Goal: Task Accomplishment & Management: Use online tool/utility

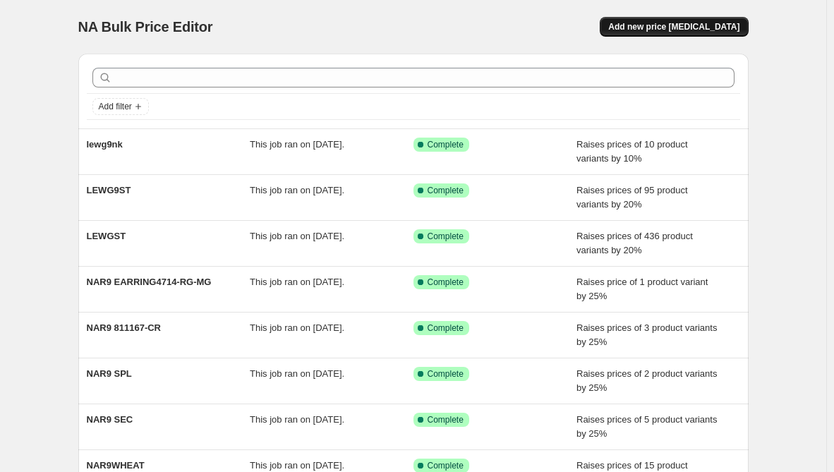
click at [723, 26] on span "Add new price [MEDICAL_DATA]" at bounding box center [673, 26] width 131 height 11
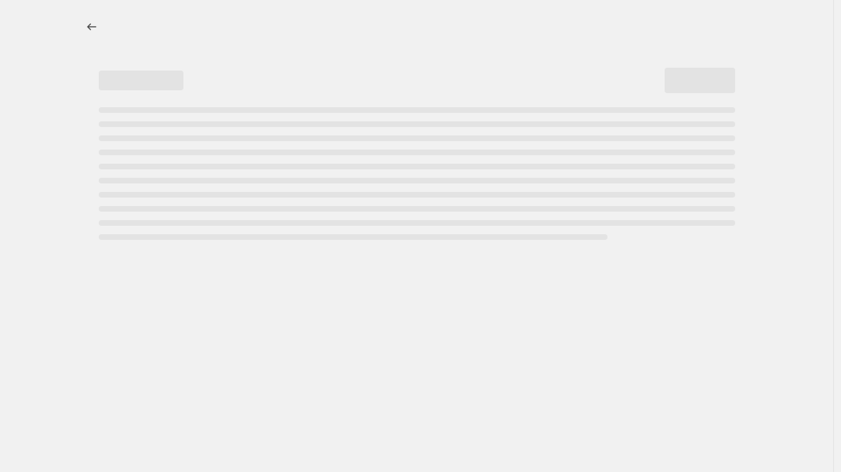
select select "percentage"
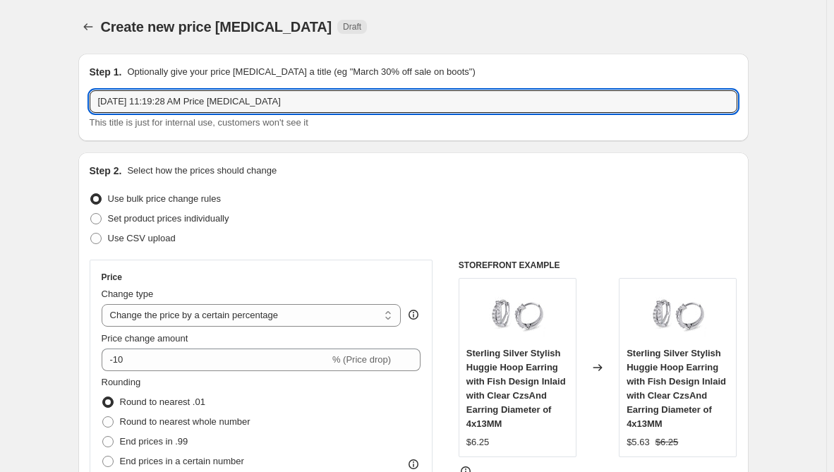
drag, startPoint x: 335, startPoint y: 106, endPoint x: -115, endPoint y: 96, distance: 450.4
click at [0, 96] on html "Home Settings Plans Skip to content Create new price change job. This page is r…" at bounding box center [417, 236] width 834 height 472
paste input "LEWG9ER"
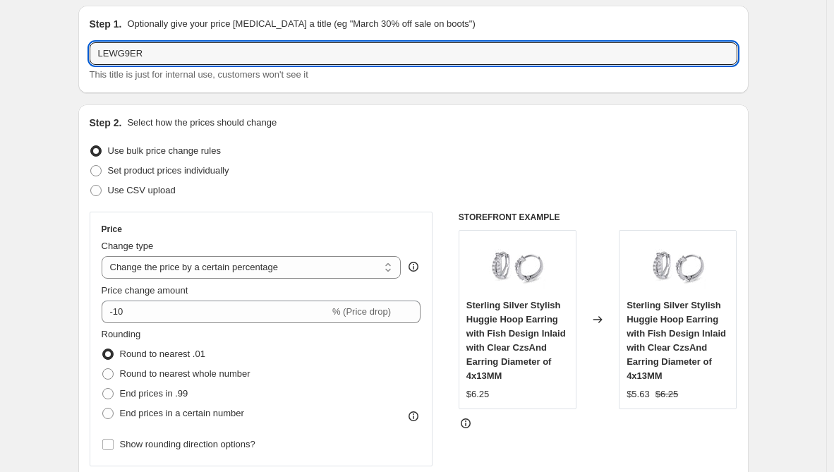
scroll to position [71, 0]
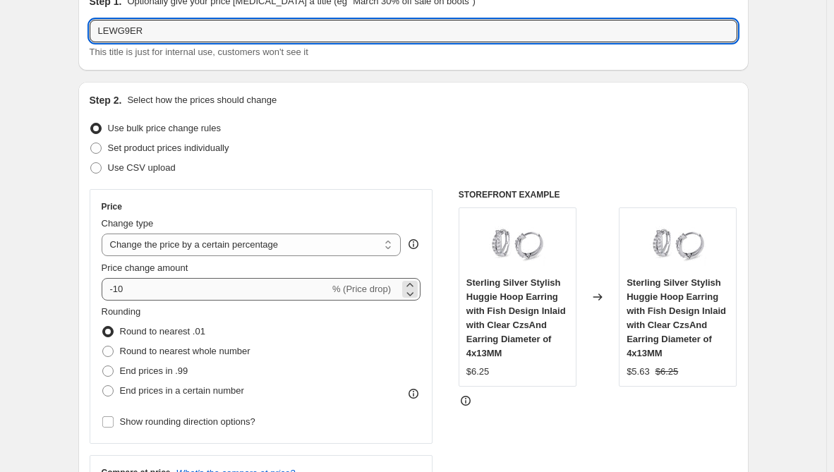
type input "LEWG9ER"
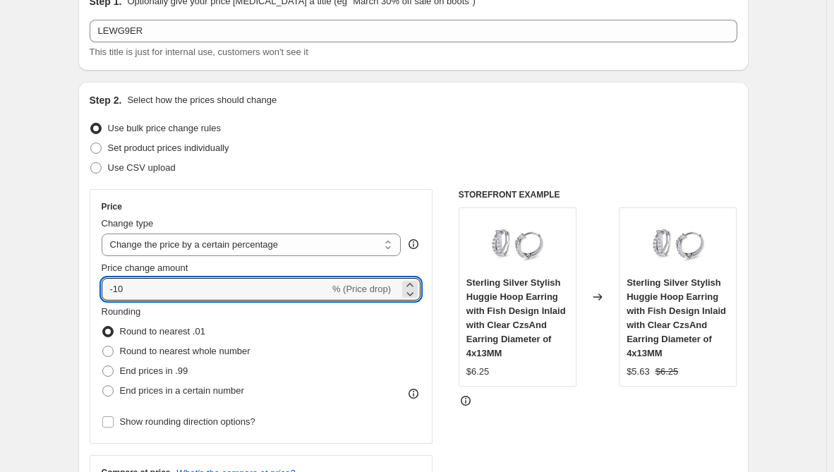
drag, startPoint x: 161, startPoint y: 287, endPoint x: 102, endPoint y: 291, distance: 58.7
click at [102, 291] on div "Price Change type Change the price to a certain amount Change the price by a ce…" at bounding box center [262, 316] width 344 height 255
type input "10"
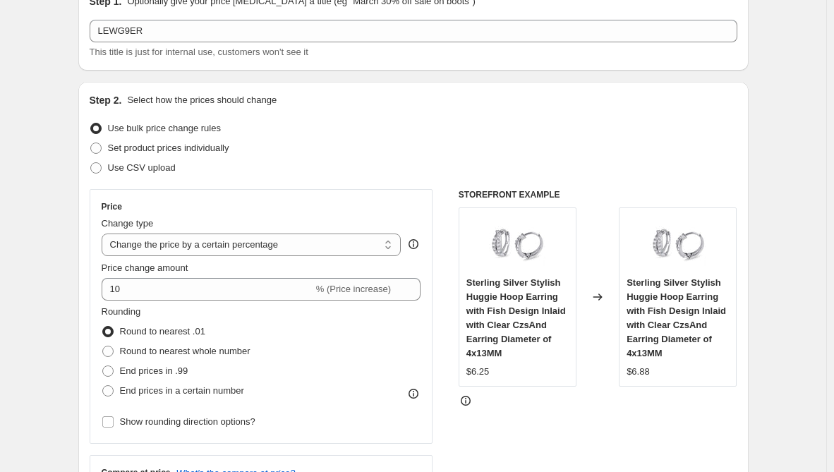
click at [83, 303] on div "Step 2. Select how the prices should change Use bulk price change rules Set pro…" at bounding box center [413, 330] width 671 height 496
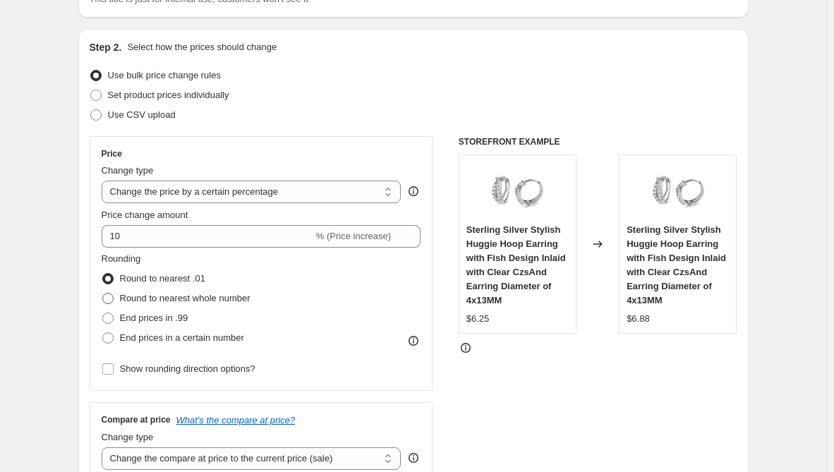
scroll to position [212, 0]
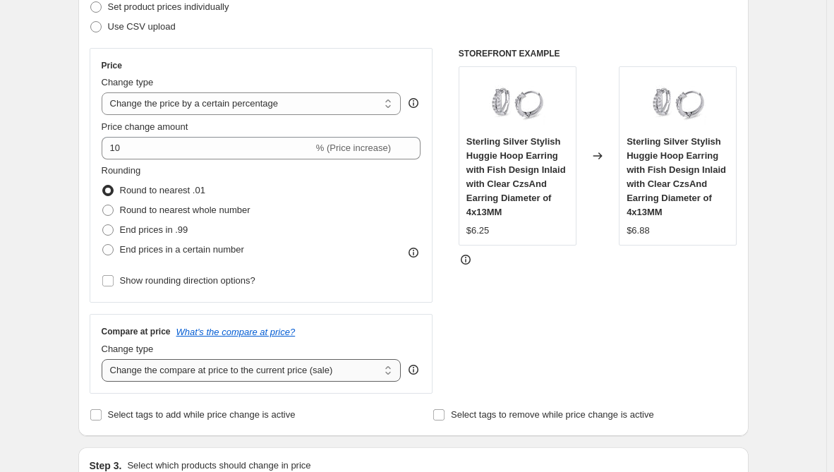
click at [191, 373] on select "Change the compare at price to the current price (sale) Change the compare at p…" at bounding box center [252, 370] width 300 height 23
select select "remove"
click at [104, 359] on select "Change the compare at price to the current price (sale) Change the compare at p…" at bounding box center [252, 370] width 300 height 23
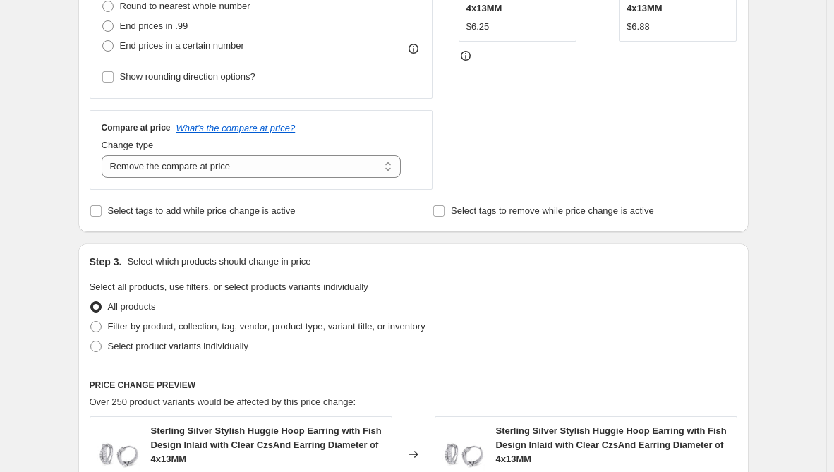
scroll to position [424, 0]
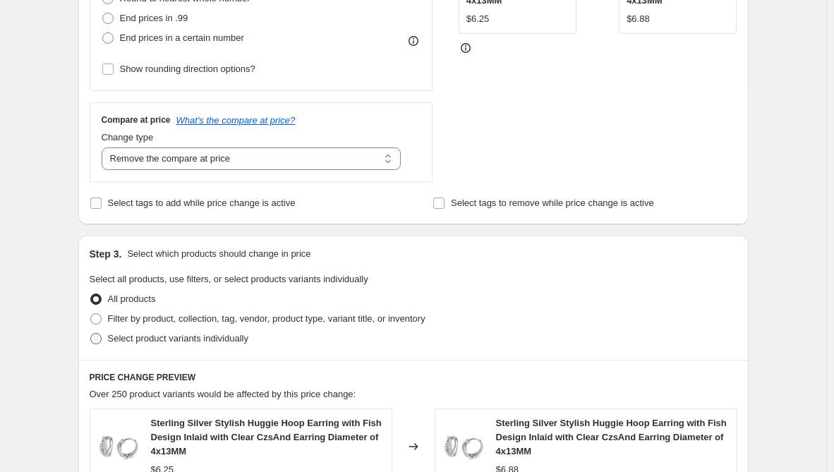
click at [179, 340] on span "Select product variants individually" at bounding box center [178, 338] width 140 height 11
click at [91, 334] on input "Select product variants individually" at bounding box center [90, 333] width 1 height 1
radio input "true"
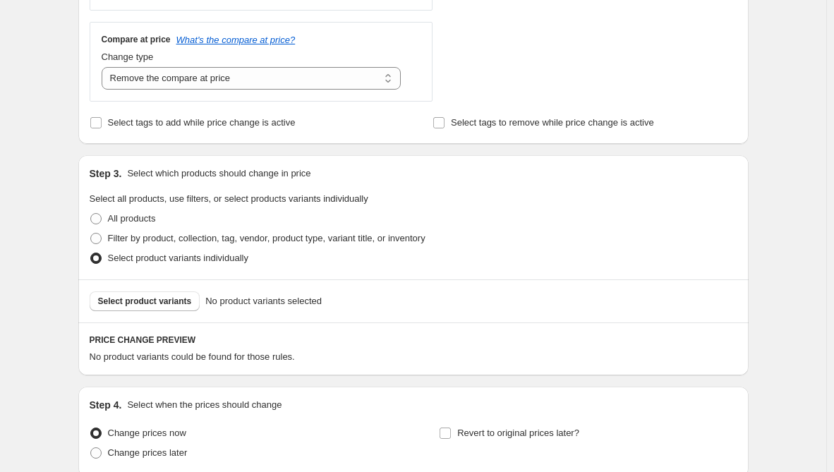
scroll to position [627, 0]
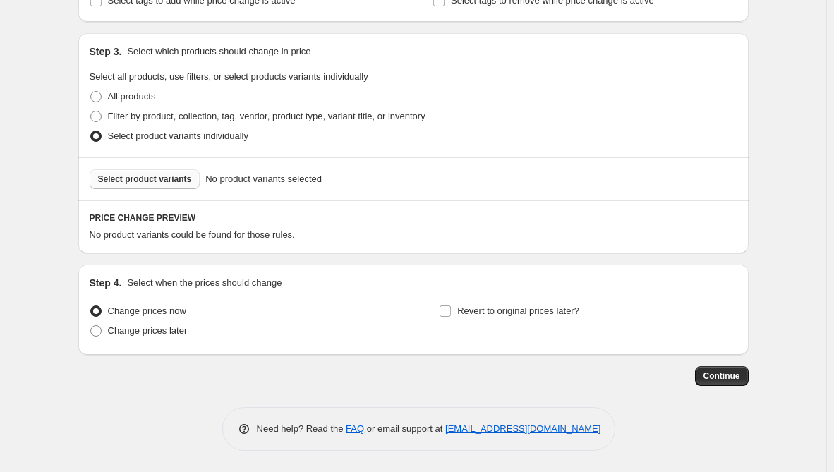
click at [156, 187] on button "Select product variants" at bounding box center [145, 179] width 111 height 20
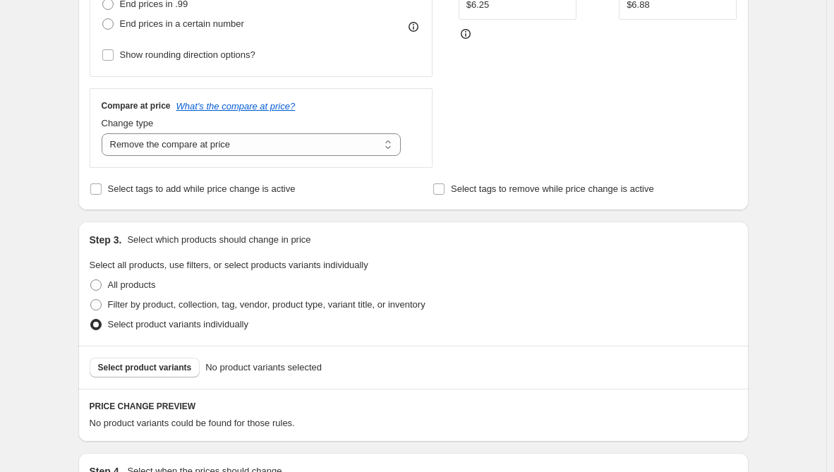
scroll to position [494, 0]
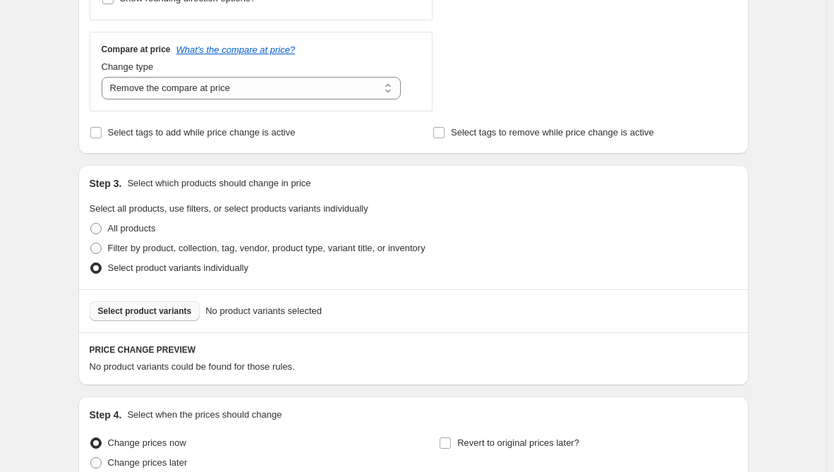
click at [170, 307] on span "Select product variants" at bounding box center [145, 311] width 94 height 11
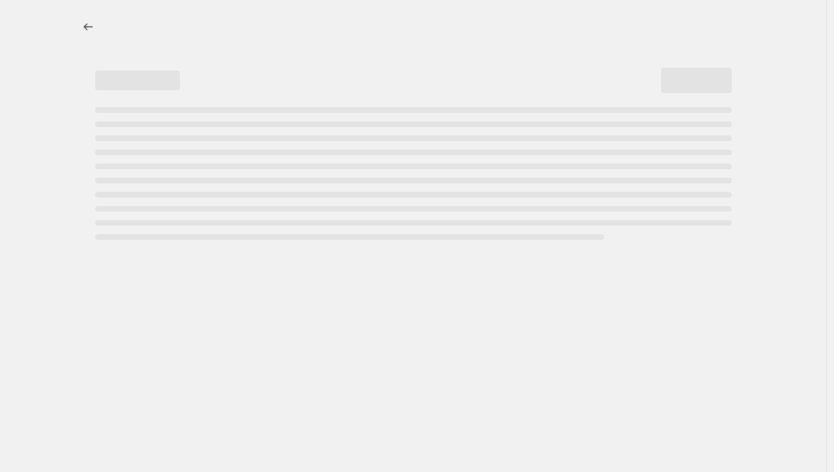
select select "percentage"
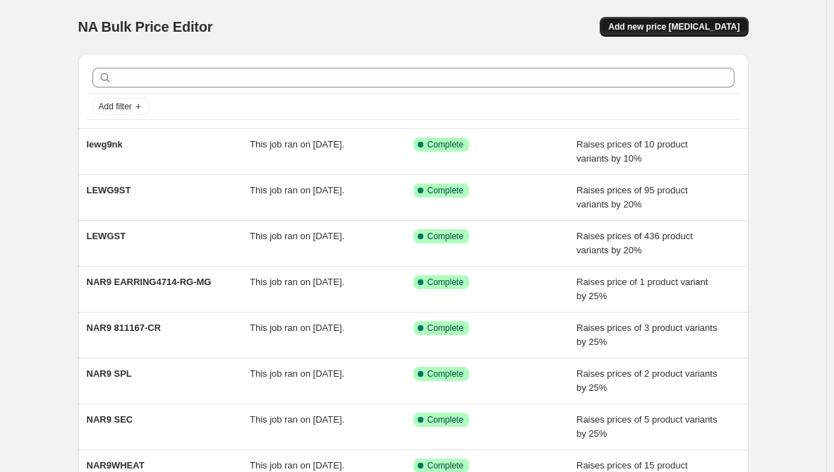
click at [680, 21] on button "Add new price change job" at bounding box center [674, 27] width 148 height 20
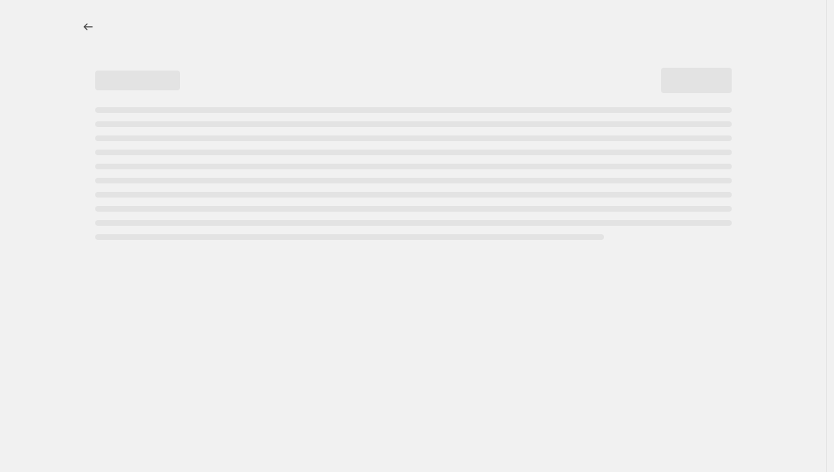
select select "percentage"
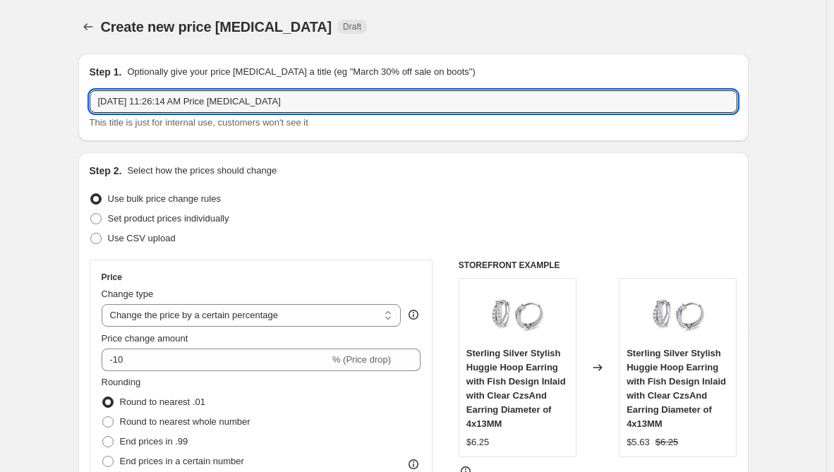
drag, startPoint x: 311, startPoint y: 104, endPoint x: 56, endPoint y: 102, distance: 254.8
paste input "LEWG9ER"
type input "LEWG9ER"
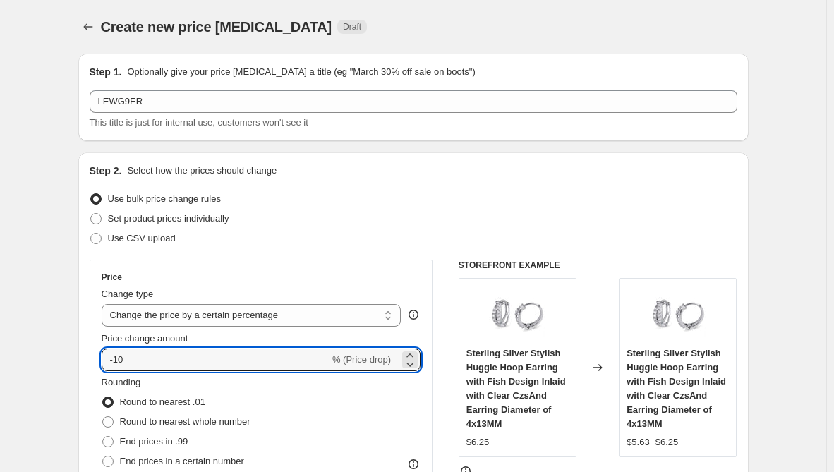
drag, startPoint x: 135, startPoint y: 358, endPoint x: 78, endPoint y: 356, distance: 56.5
type input "10"
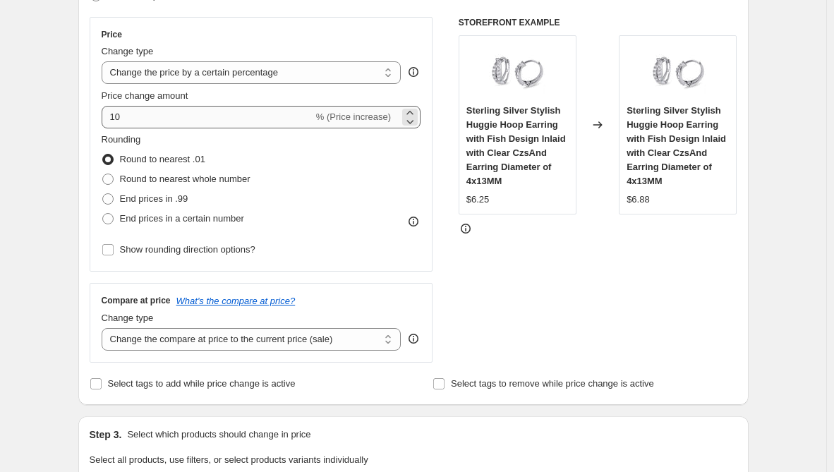
scroll to position [353, 0]
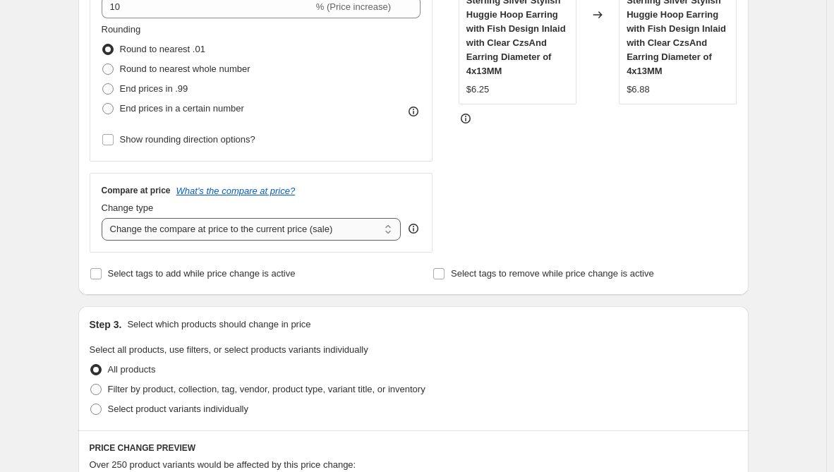
click at [205, 228] on select "Change the compare at price to the current price (sale) Change the compare at p…" at bounding box center [252, 229] width 300 height 23
select select "remove"
click at [104, 218] on select "Change the compare at price to the current price (sale) Change the compare at p…" at bounding box center [252, 229] width 300 height 23
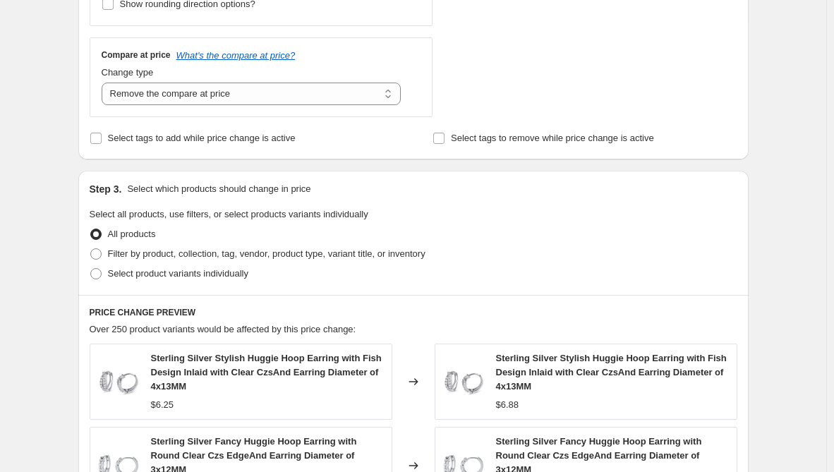
scroll to position [494, 0]
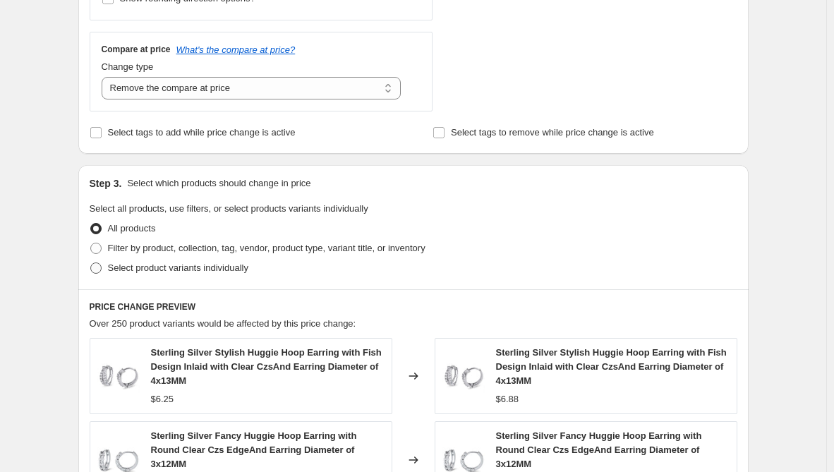
click at [154, 273] on span "Select product variants individually" at bounding box center [178, 268] width 140 height 11
click at [91, 263] on input "Select product variants individually" at bounding box center [90, 263] width 1 height 1
radio input "true"
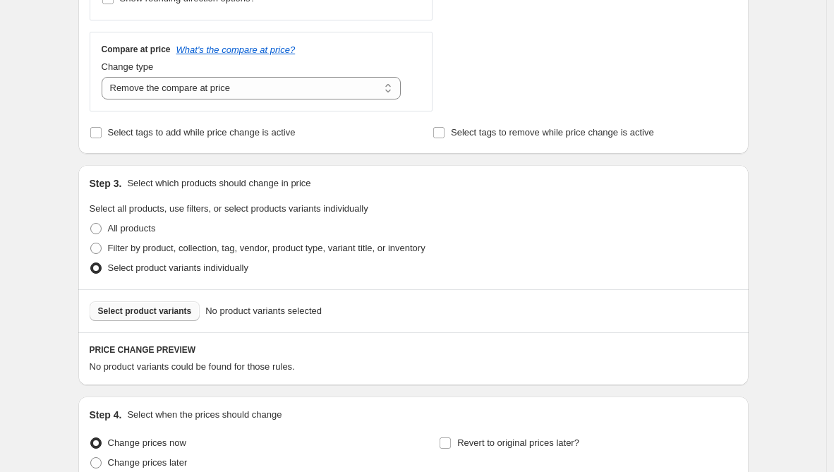
click at [172, 311] on span "Select product variants" at bounding box center [145, 311] width 94 height 11
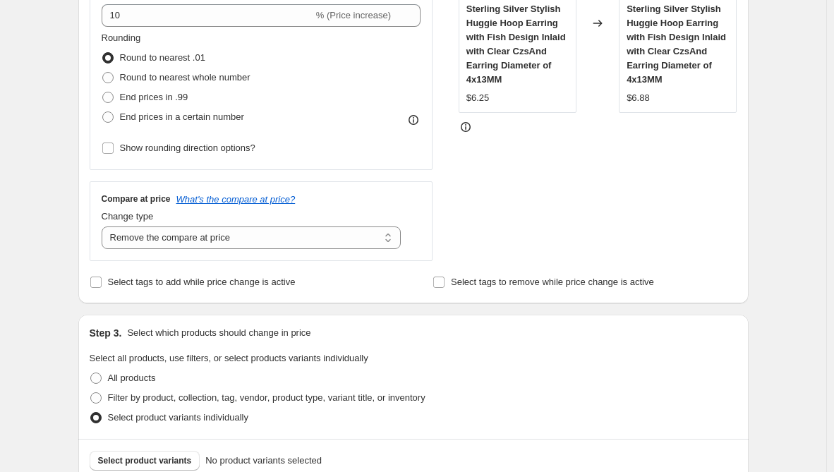
scroll to position [274, 0]
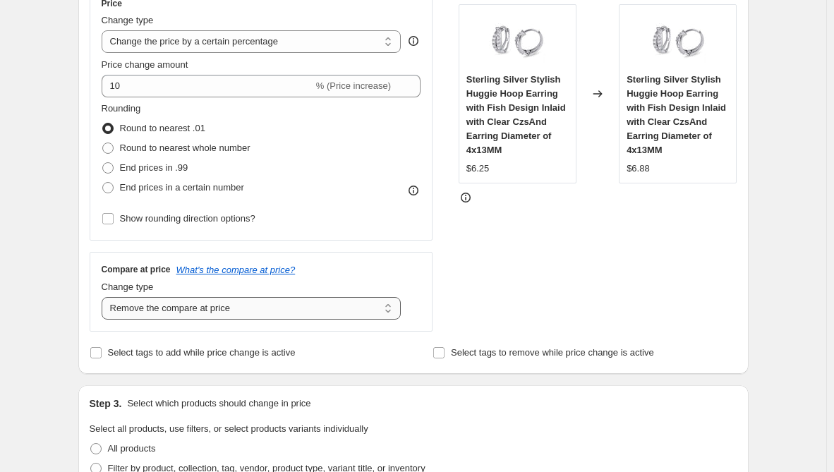
click at [314, 306] on select "Change the compare at price to the current price (sale) Change the compare at p…" at bounding box center [252, 308] width 300 height 23
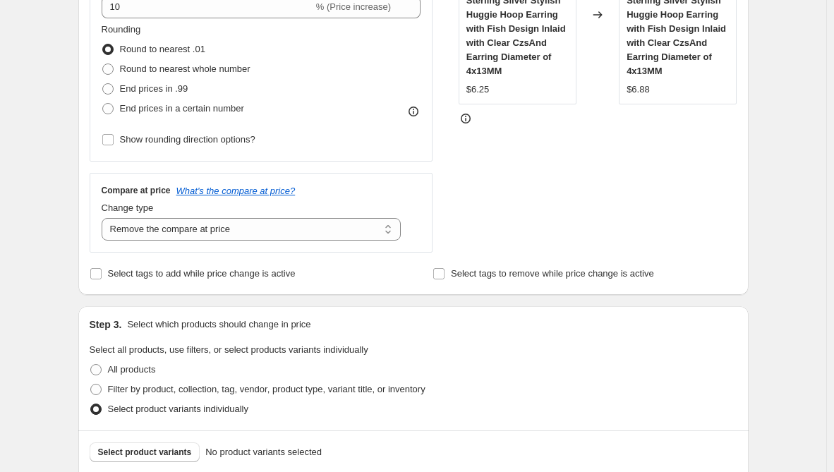
scroll to position [627, 0]
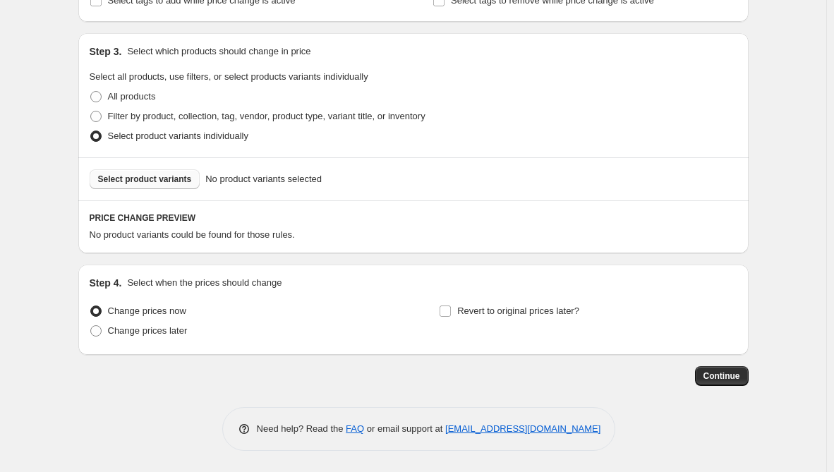
click at [184, 182] on span "Select product variants" at bounding box center [145, 179] width 94 height 11
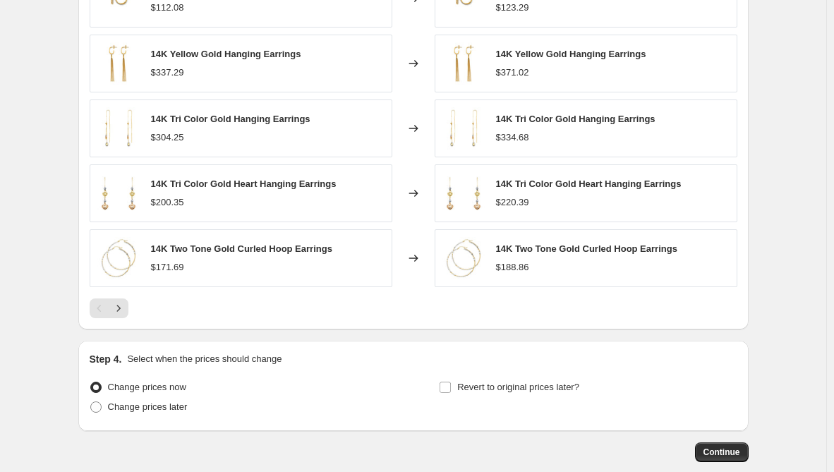
scroll to position [983, 0]
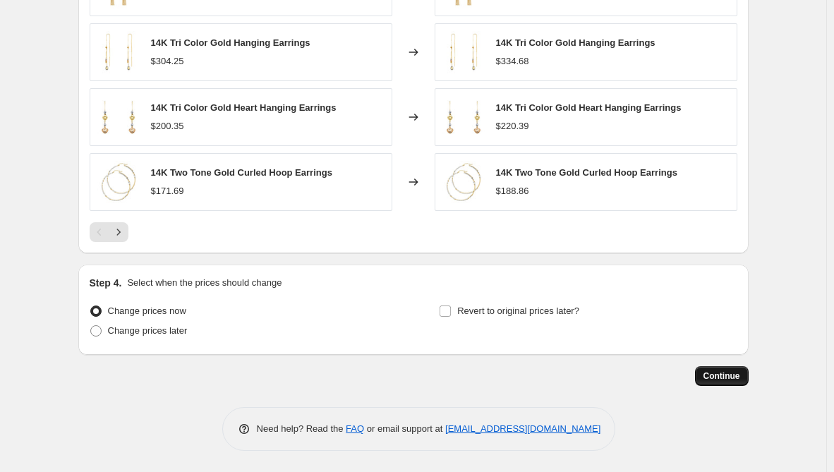
click at [726, 373] on span "Continue" at bounding box center [722, 376] width 37 height 11
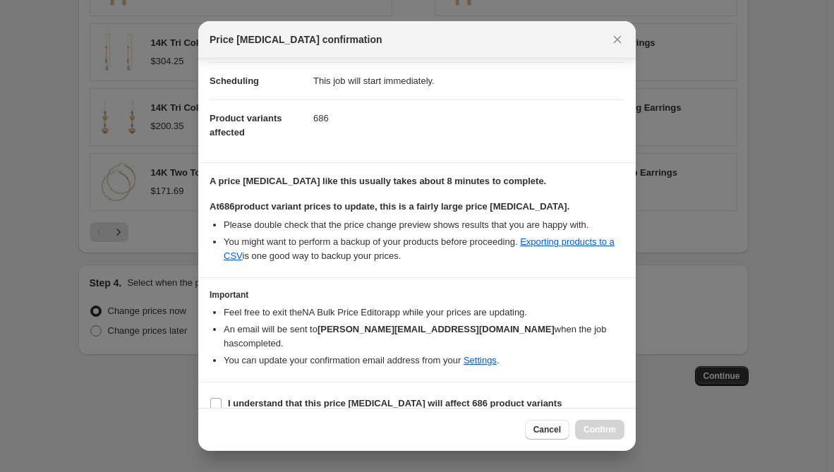
scroll to position [113, 0]
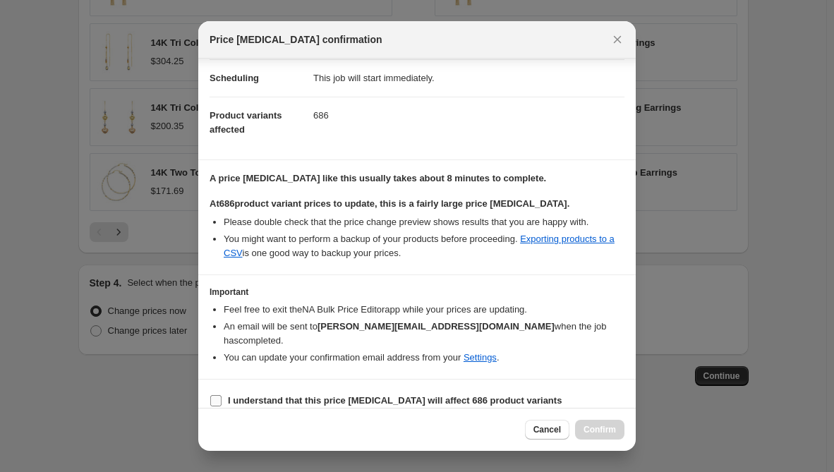
click at [362, 395] on b "I understand that this price change job will affect 686 product variants" at bounding box center [395, 400] width 334 height 11
click at [222, 395] on input "I understand that this price change job will affect 686 product variants" at bounding box center [215, 400] width 11 height 11
checkbox input "true"
click at [606, 429] on span "Confirm" at bounding box center [600, 429] width 32 height 11
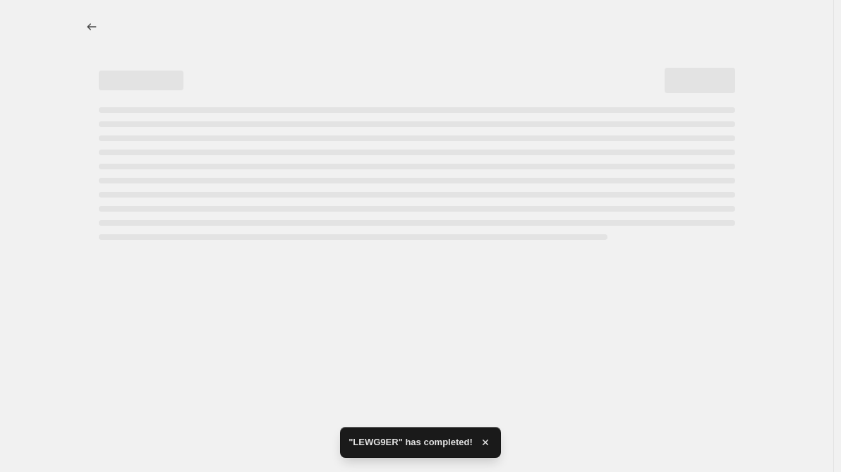
select select "percentage"
select select "remove"
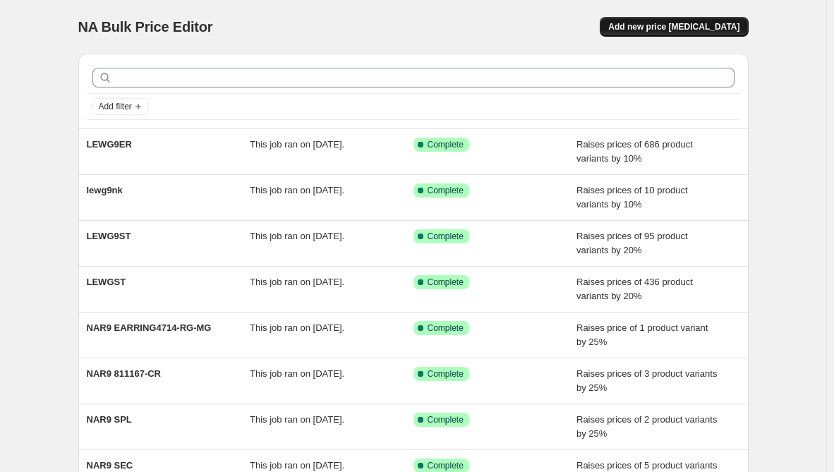
click at [694, 23] on span "Add new price change job" at bounding box center [673, 26] width 131 height 11
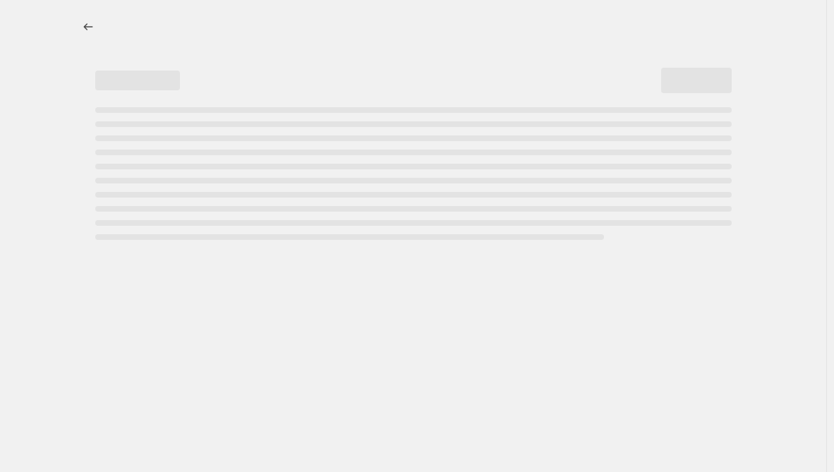
select select "percentage"
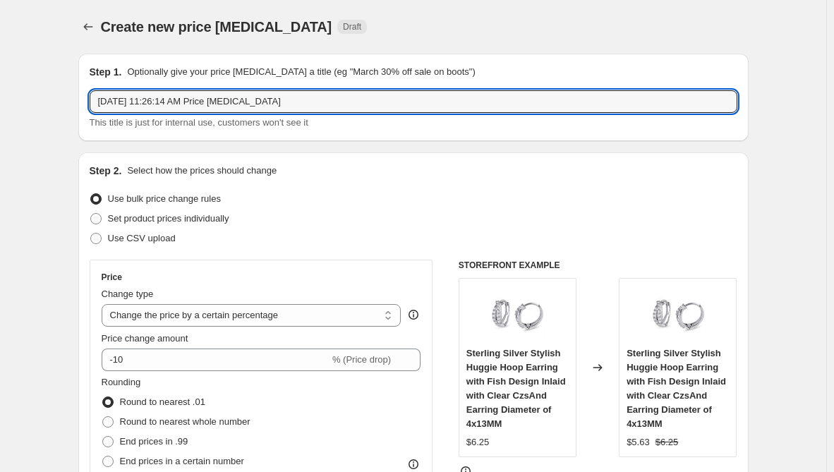
drag, startPoint x: 299, startPoint y: 107, endPoint x: -49, endPoint y: 107, distance: 348.0
click at [0, 107] on html "Home Settings Plans Skip to content Create new price change job. This page is r…" at bounding box center [417, 236] width 834 height 472
paste input "LEWGER"
type input "LEWGER"
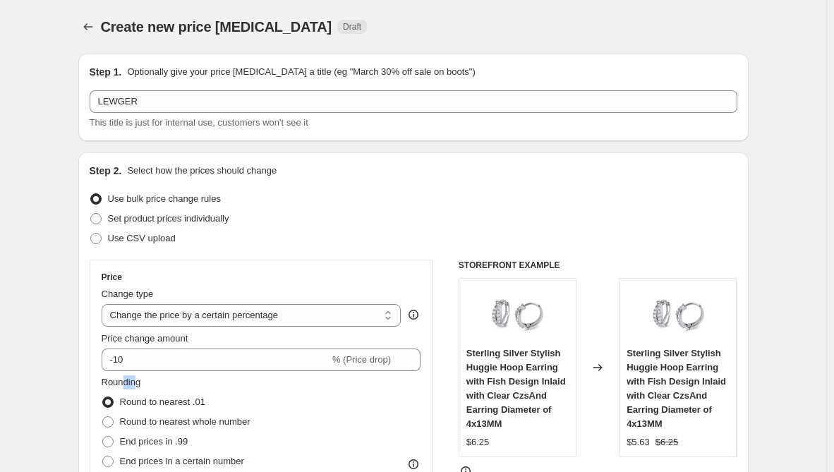
drag, startPoint x: 136, startPoint y: 375, endPoint x: 126, endPoint y: 371, distance: 10.5
click at [126, 371] on div "Price Change type Change the price to a certain amount Change the price by a ce…" at bounding box center [262, 387] width 320 height 231
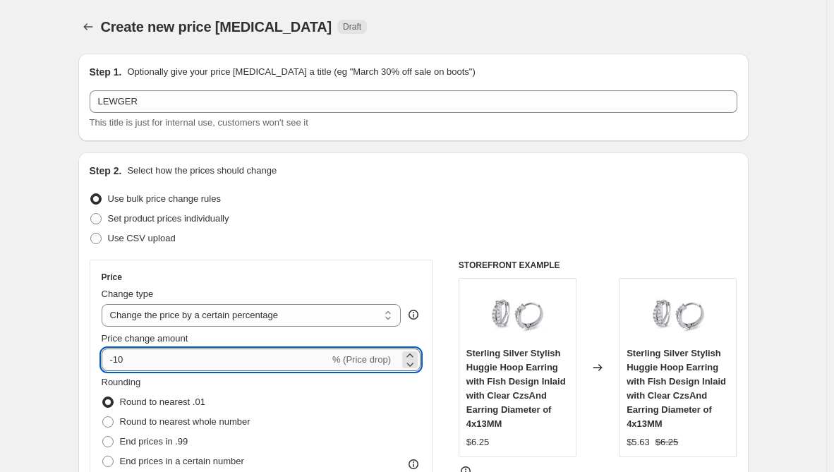
click at [137, 361] on input "-10" at bounding box center [216, 360] width 228 height 23
click at [113, 350] on input "-10" at bounding box center [216, 360] width 228 height 23
drag, startPoint x: 132, startPoint y: 364, endPoint x: 116, endPoint y: 356, distance: 18.0
click at [116, 356] on input "-10" at bounding box center [216, 360] width 228 height 23
type input "10"
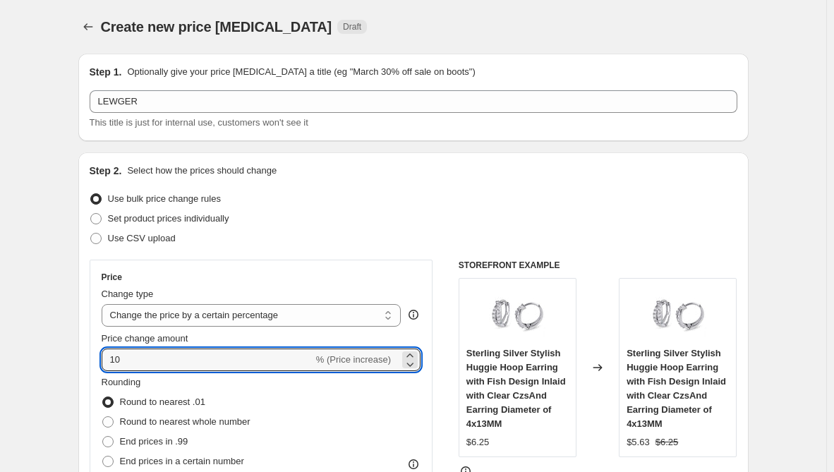
click at [83, 356] on div "Step 2. Select how the prices should change Use bulk price change rules Set pro…" at bounding box center [413, 400] width 671 height 496
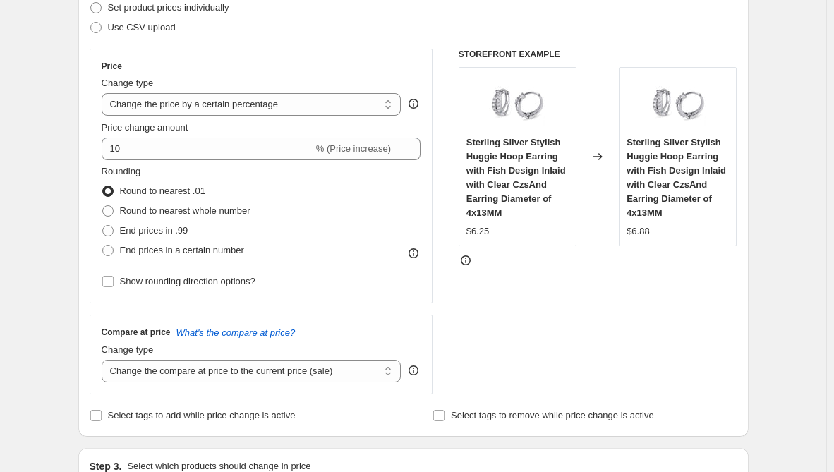
scroll to position [212, 0]
click at [213, 378] on select "Change the compare at price to the current price (sale) Change the compare at p…" at bounding box center [252, 370] width 300 height 23
select select "remove"
click at [104, 359] on select "Change the compare at price to the current price (sale) Change the compare at p…" at bounding box center [252, 370] width 300 height 23
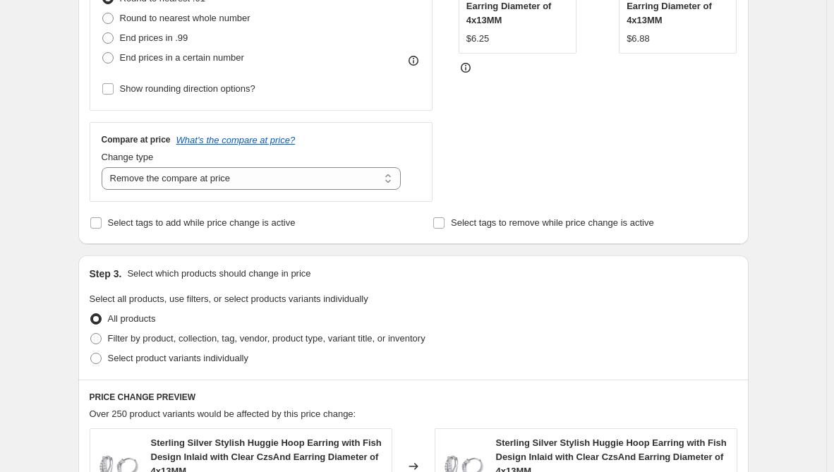
scroll to position [424, 0]
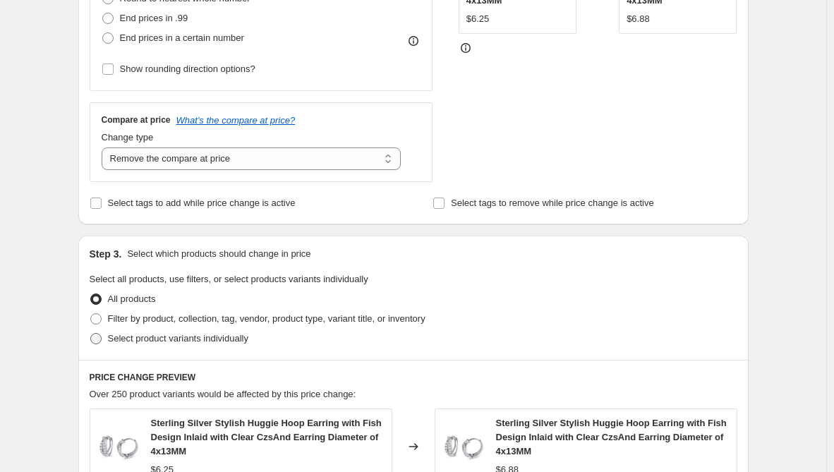
click at [187, 335] on span "Select product variants individually" at bounding box center [178, 338] width 140 height 11
click at [91, 334] on input "Select product variants individually" at bounding box center [90, 333] width 1 height 1
radio input "true"
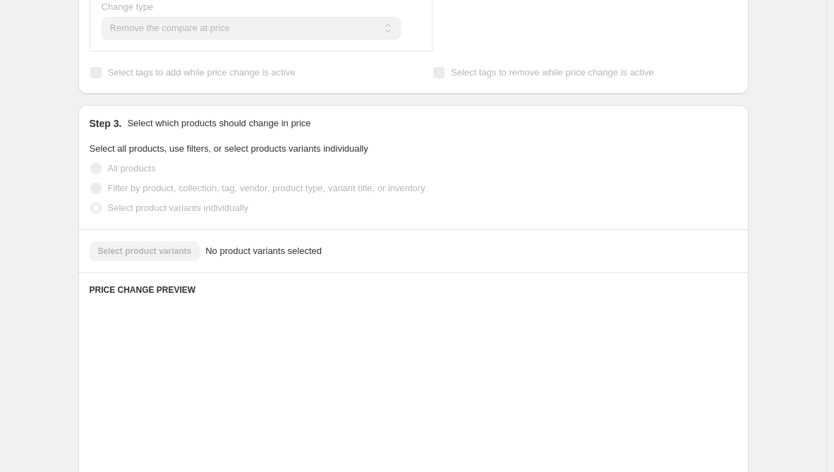
scroll to position [565, 0]
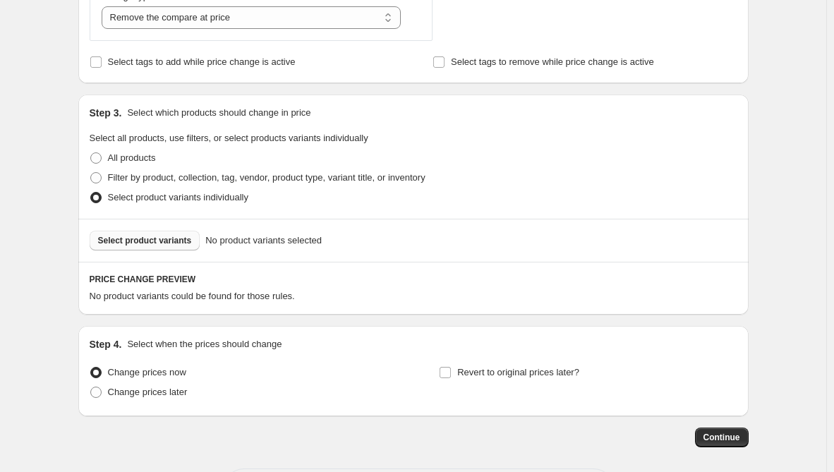
click at [161, 243] on span "Select product variants" at bounding box center [145, 240] width 94 height 11
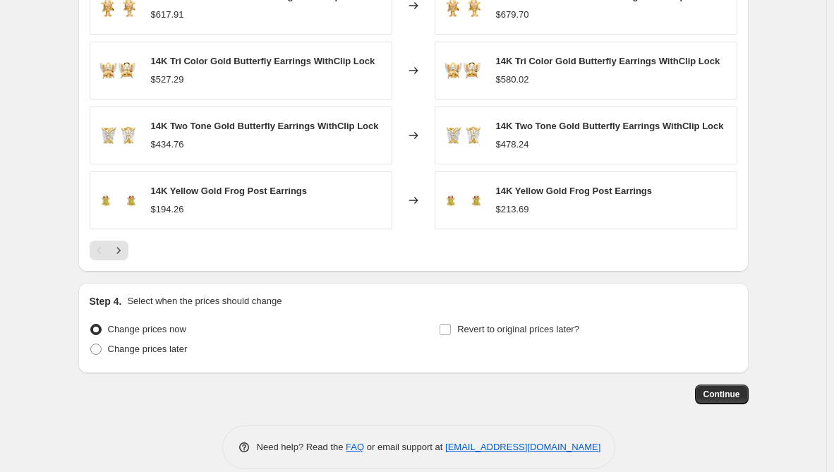
scroll to position [983, 0]
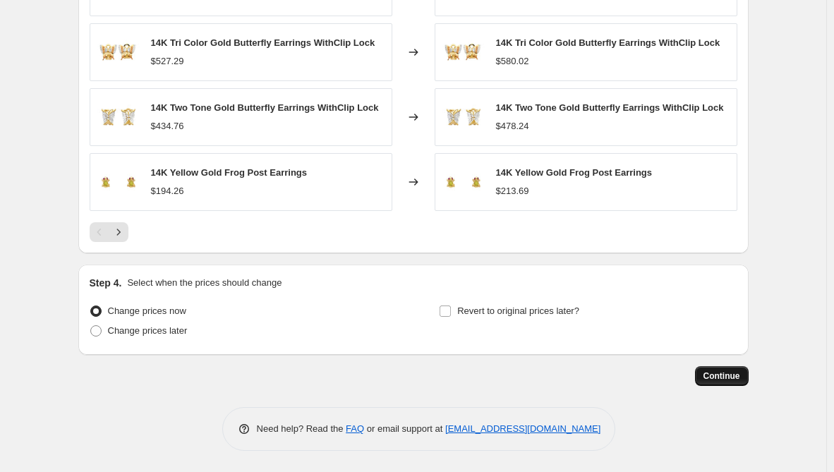
click at [719, 378] on span "Continue" at bounding box center [722, 376] width 37 height 11
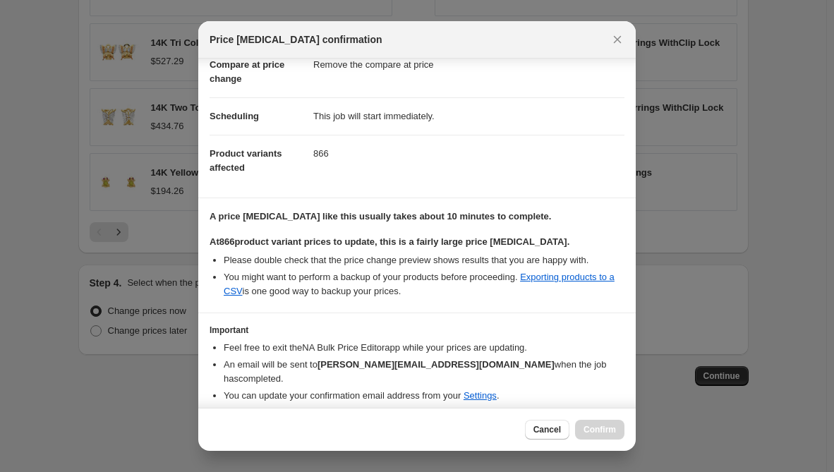
scroll to position [113, 0]
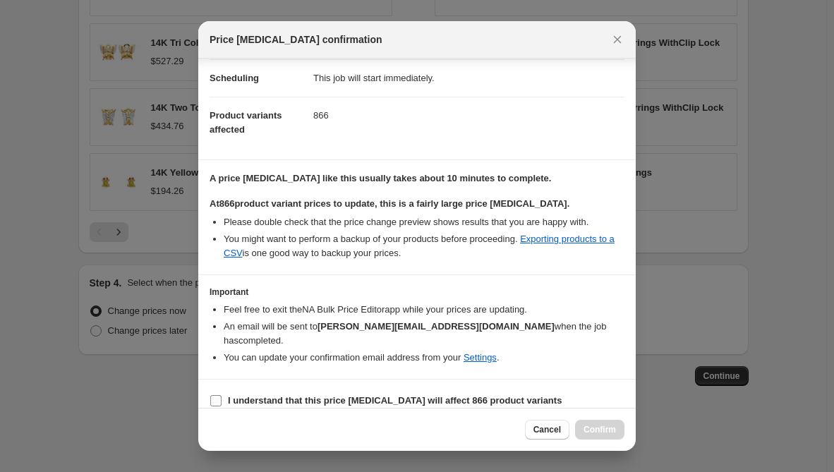
click at [350, 395] on b "I understand that this price change job will affect 866 product variants" at bounding box center [395, 400] width 334 height 11
click at [222, 395] on input "I understand that this price change job will affect 866 product variants" at bounding box center [215, 400] width 11 height 11
checkbox input "true"
click at [596, 428] on span "Confirm" at bounding box center [600, 429] width 32 height 11
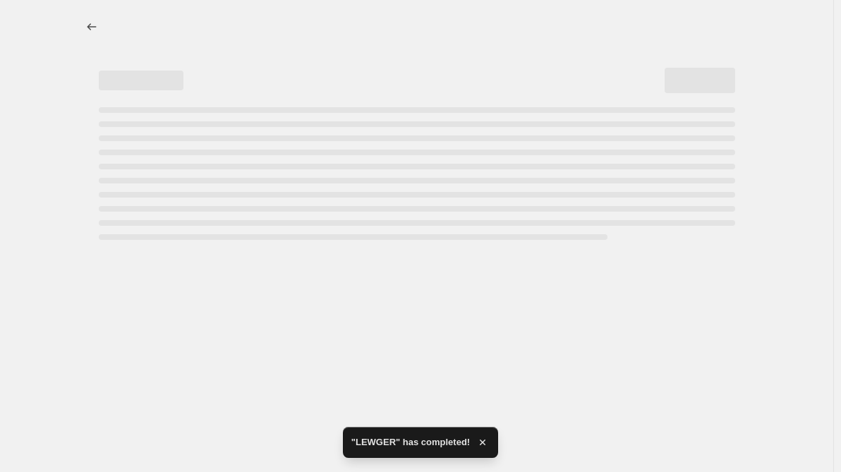
select select "percentage"
select select "remove"
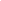
select select "percentage"
select select "remove"
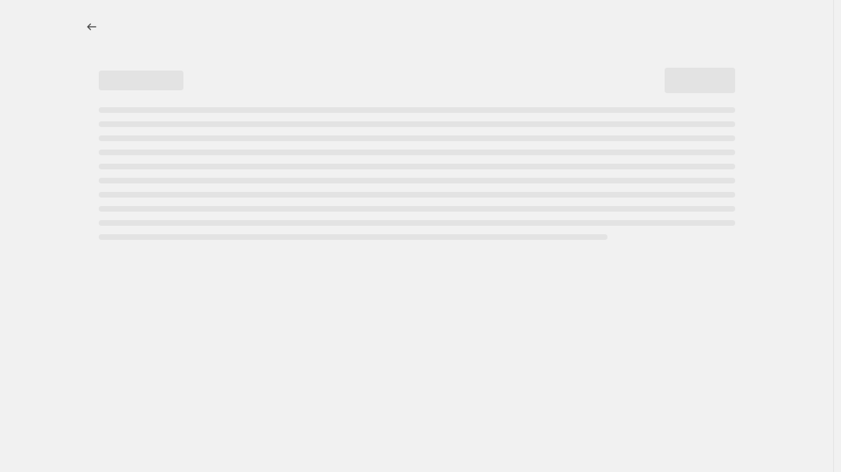
select select "percentage"
select select "remove"
